Goal: Information Seeking & Learning: Learn about a topic

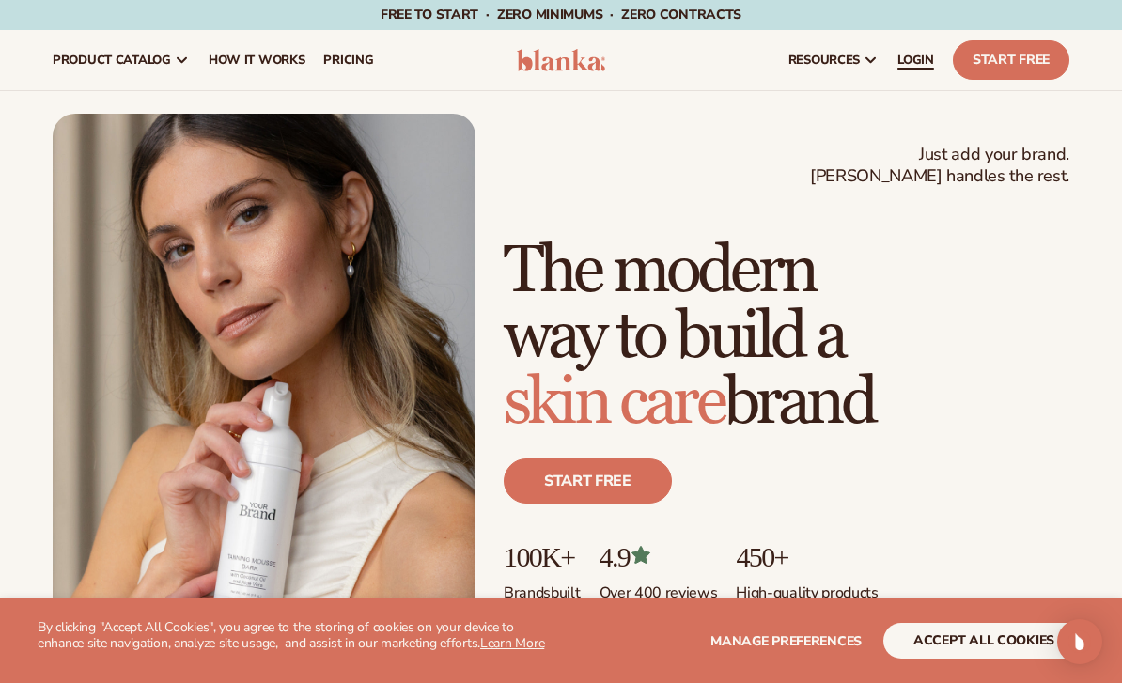
click at [927, 64] on span "LOGIN" at bounding box center [915, 60] width 37 height 15
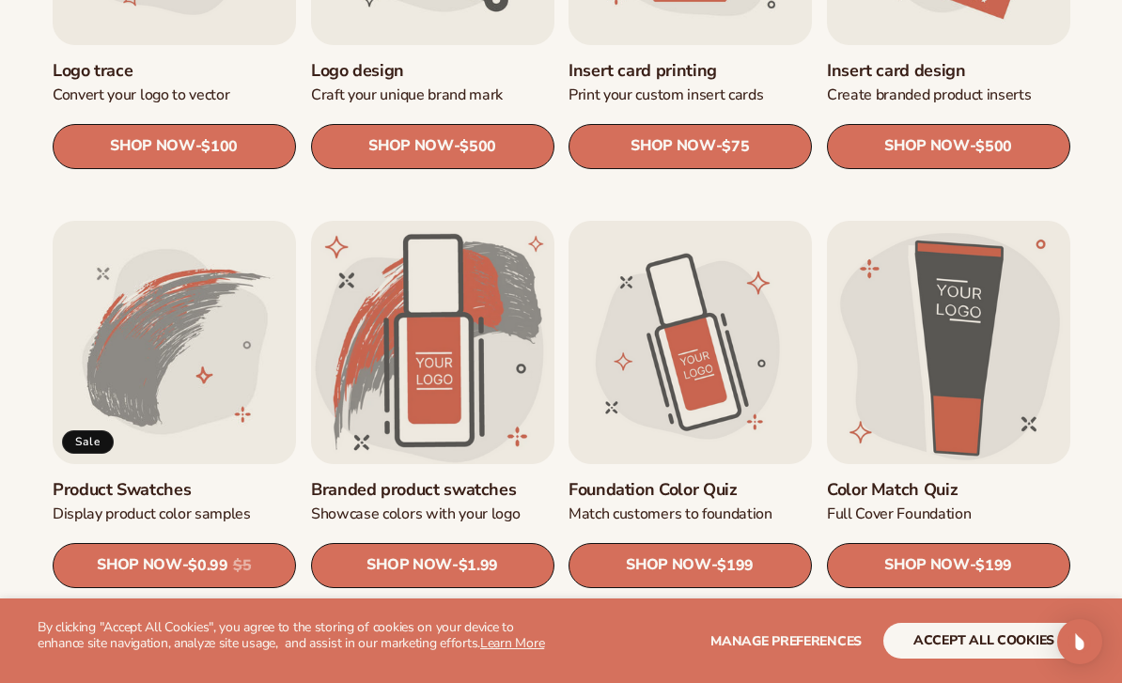
scroll to position [854, 0]
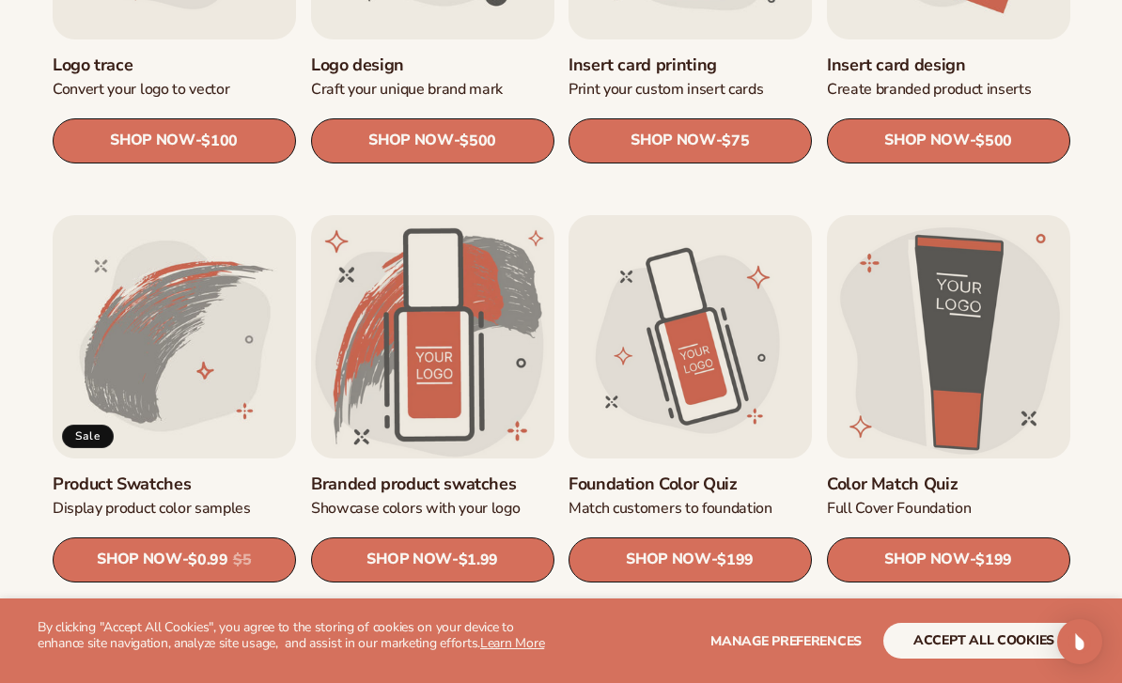
click at [163, 474] on link "Product Swatches" at bounding box center [174, 485] width 243 height 22
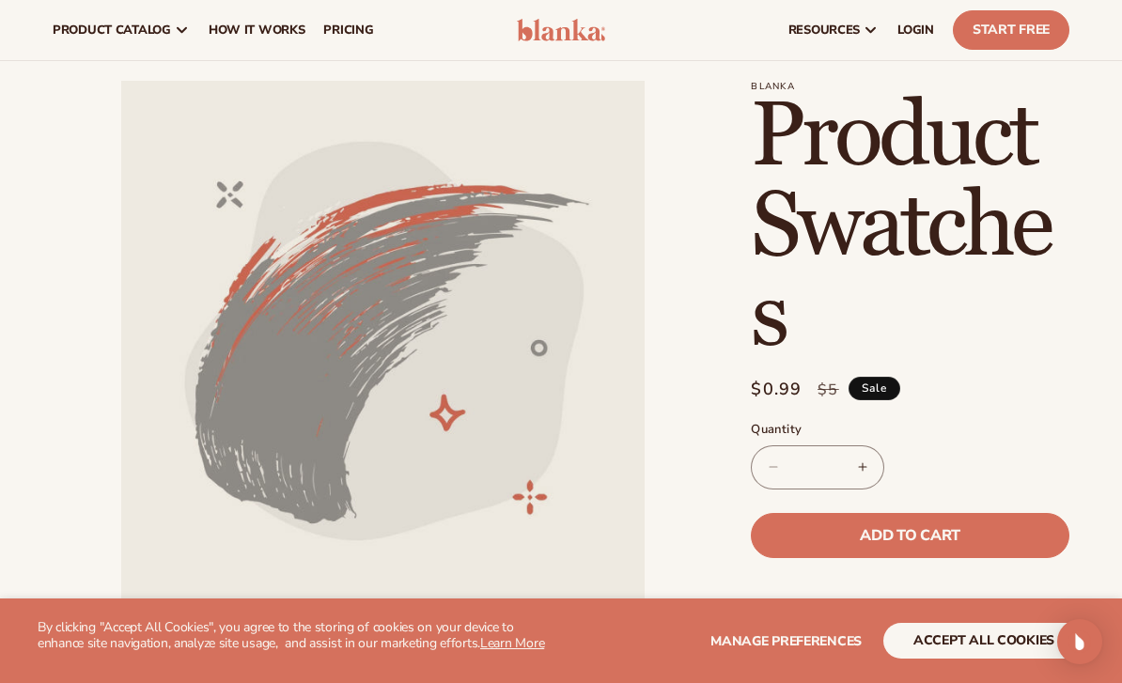
scroll to position [42, 0]
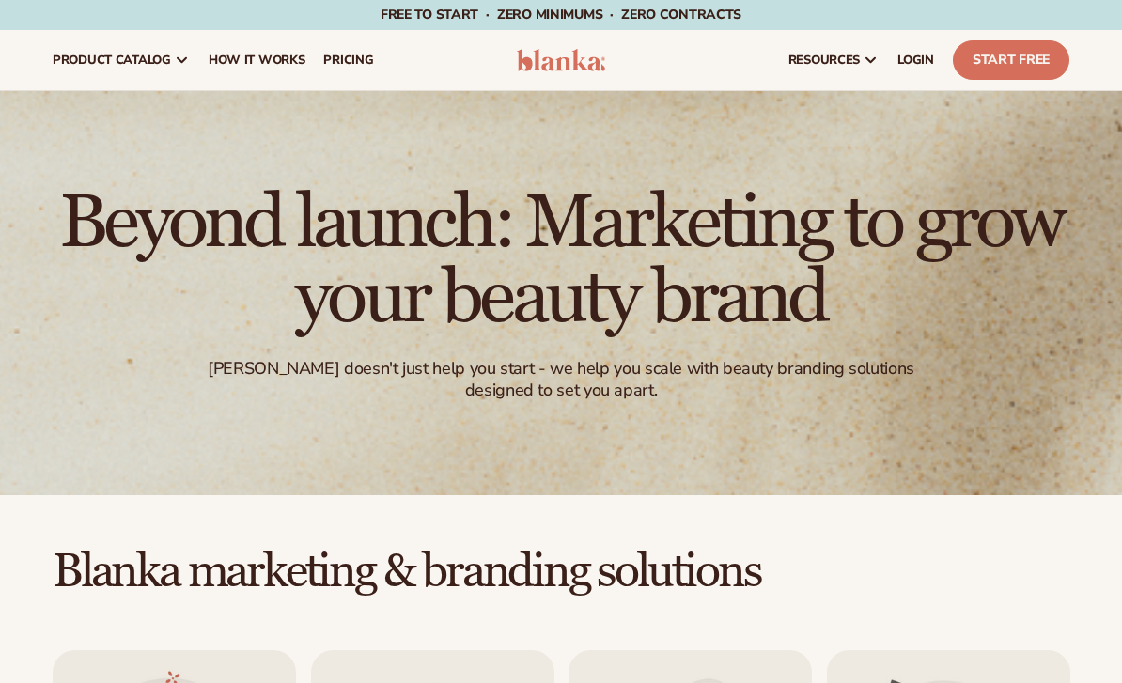
scroll to position [914, 0]
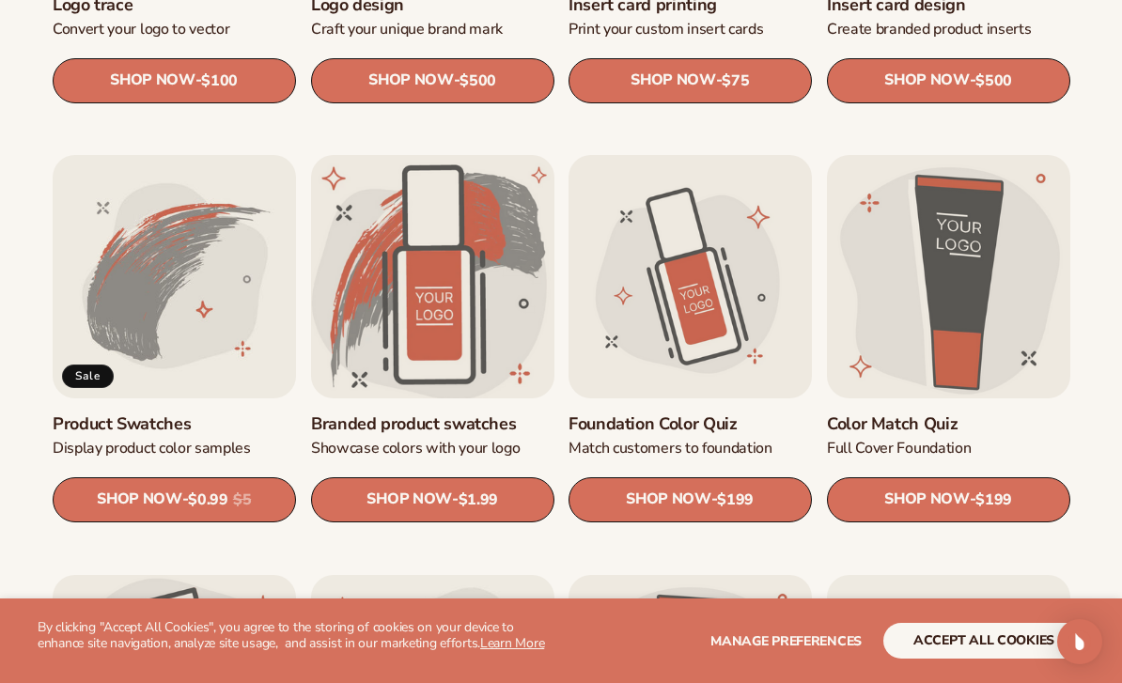
click at [421, 413] on link "Branded product swatches" at bounding box center [432, 424] width 243 height 22
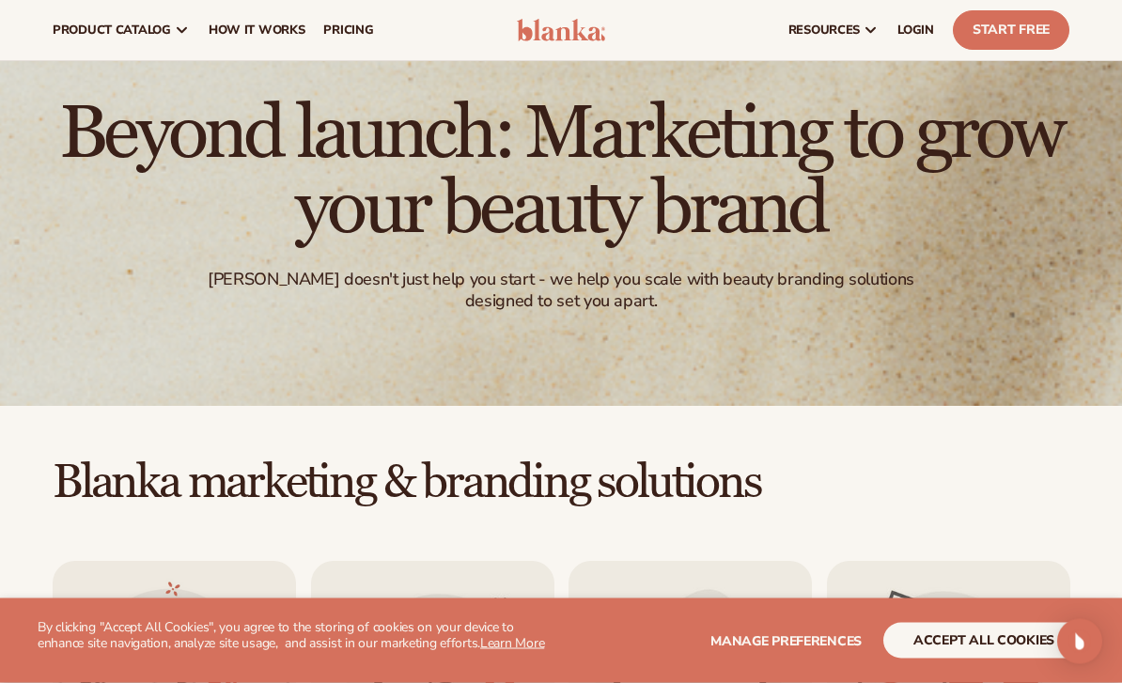
scroll to position [0, 0]
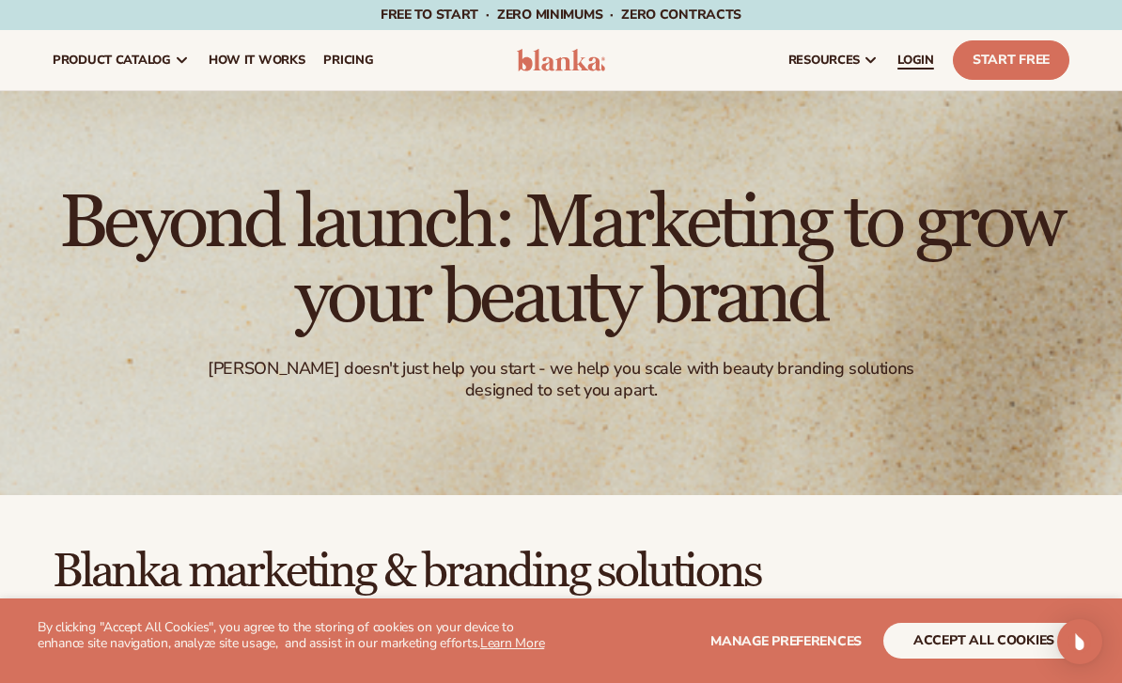
click at [910, 53] on span "LOGIN" at bounding box center [915, 60] width 37 height 15
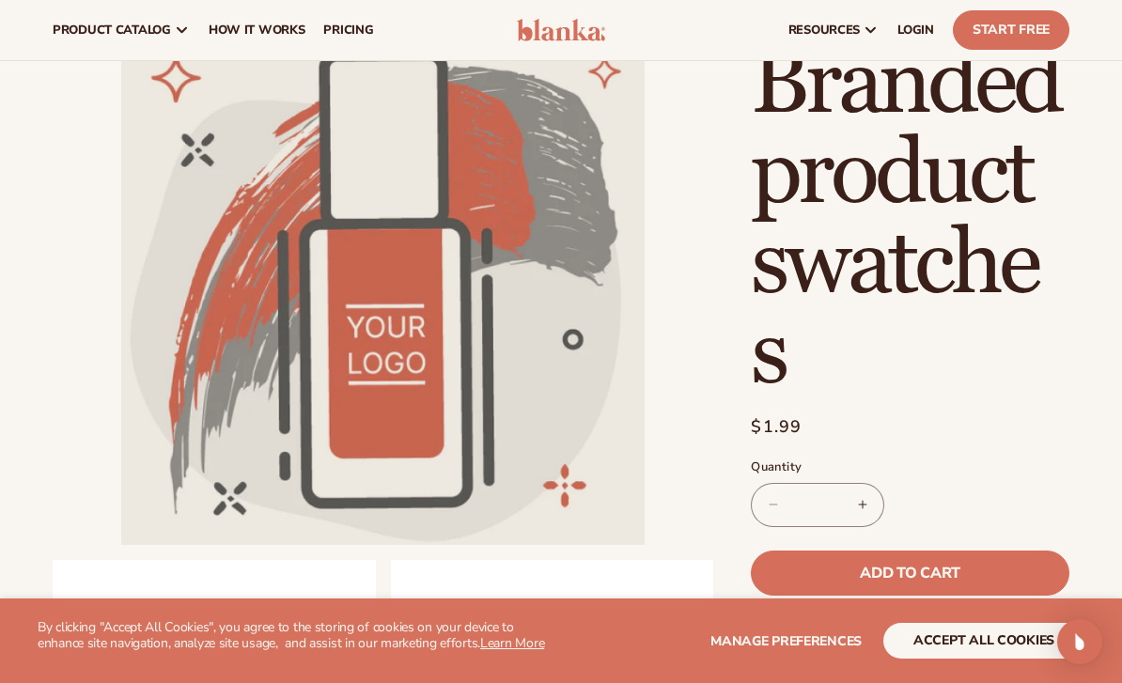
scroll to position [119, 0]
